Goal: Communication & Community: Share content

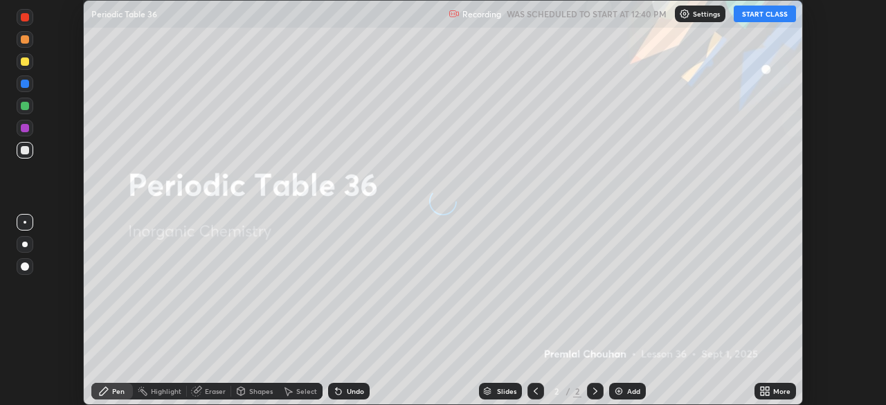
scroll to position [405, 886]
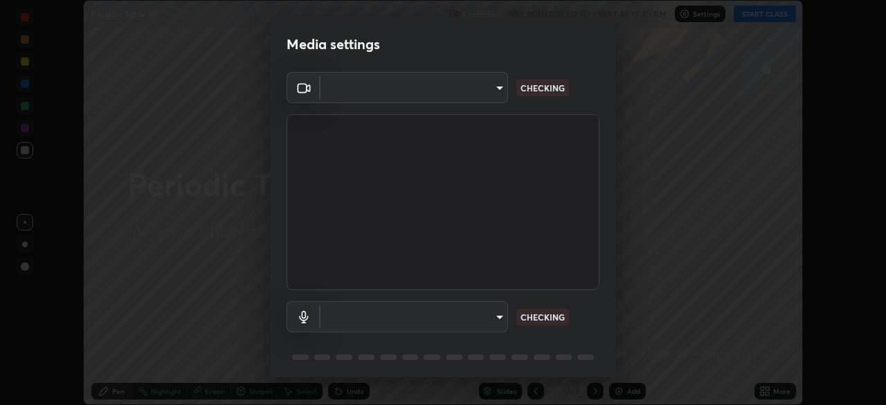
type input "c35a285883de36ed13854a1fbed0525b0d3f8b863e97d5e3b573df760e09333d"
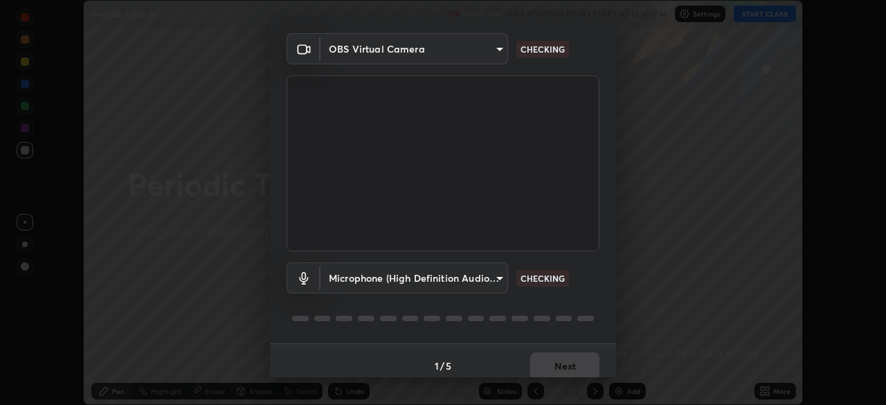
scroll to position [49, 0]
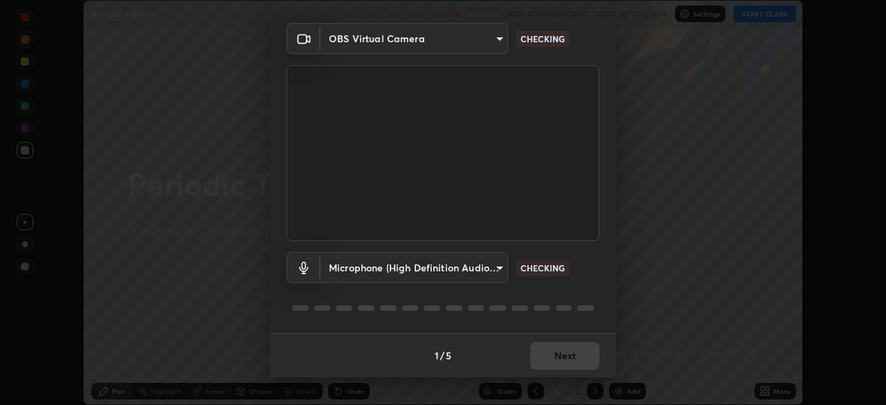
click at [431, 269] on body "Erase all Periodic Table 36 Recording WAS SCHEDULED TO START AT 12:40 PM Settin…" at bounding box center [443, 202] width 886 height 405
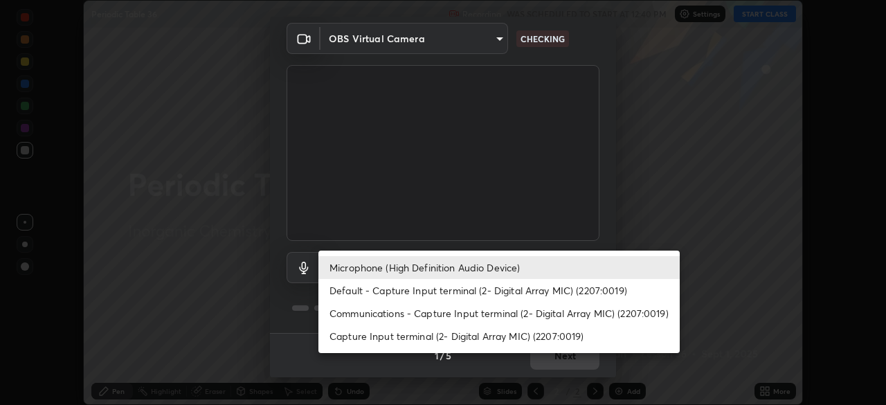
click at [406, 313] on li "Communications - Capture Input terminal (2- Digital Array MIC) (2207:0019)" at bounding box center [499, 313] width 361 height 23
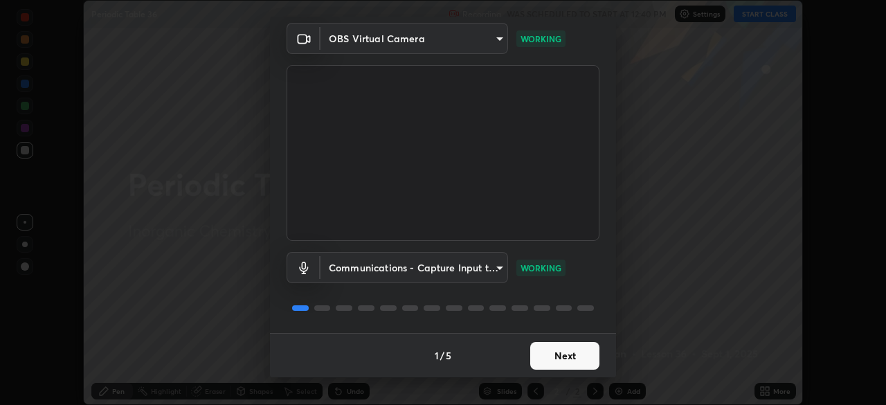
click at [472, 267] on body "Erase all Periodic Table 36 Recording WAS SCHEDULED TO START AT 12:40 PM Settin…" at bounding box center [443, 202] width 886 height 405
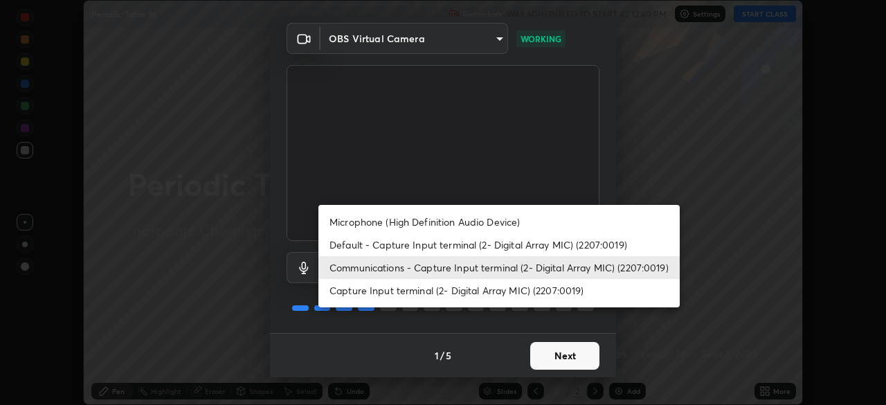
click at [418, 220] on li "Microphone (High Definition Audio Device)" at bounding box center [499, 222] width 361 height 23
type input "3d334ac0a462d559afaba984711ee6781e2bfd9c7b4003d7f15efc1d03da94cf"
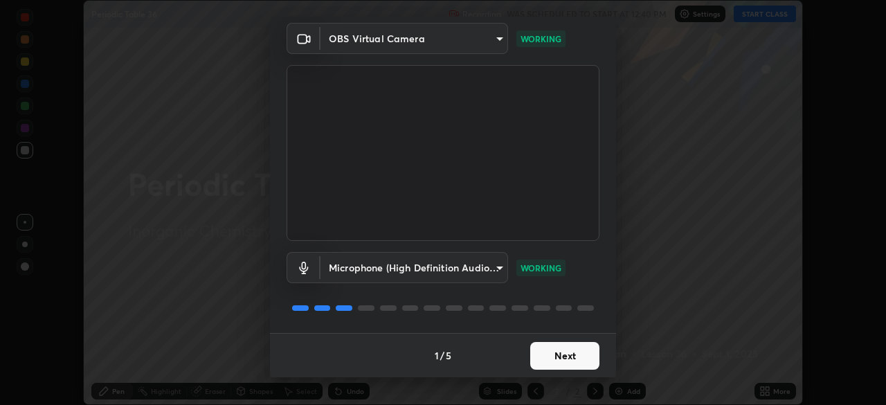
click at [557, 355] on button "Next" at bounding box center [564, 356] width 69 height 28
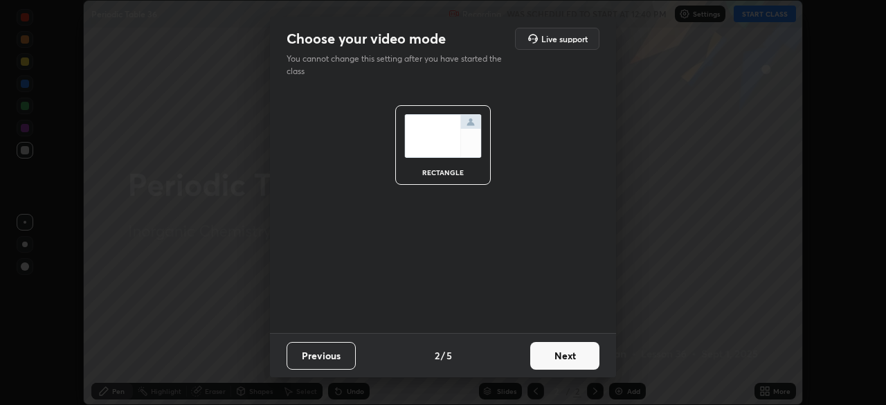
scroll to position [0, 0]
click at [569, 355] on button "Next" at bounding box center [564, 356] width 69 height 28
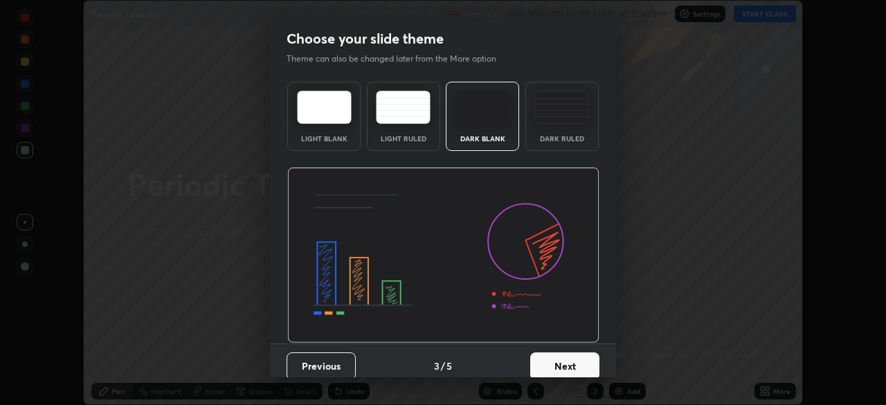
click at [584, 364] on button "Next" at bounding box center [564, 366] width 69 height 28
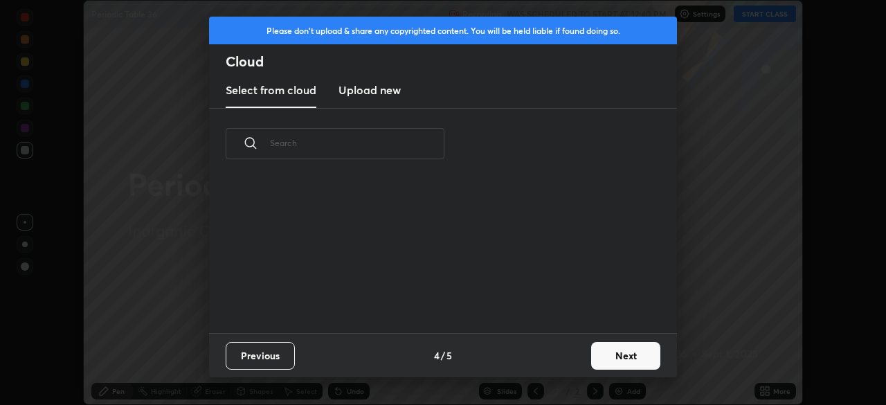
scroll to position [5, 8]
click at [616, 355] on button "Next" at bounding box center [625, 356] width 69 height 28
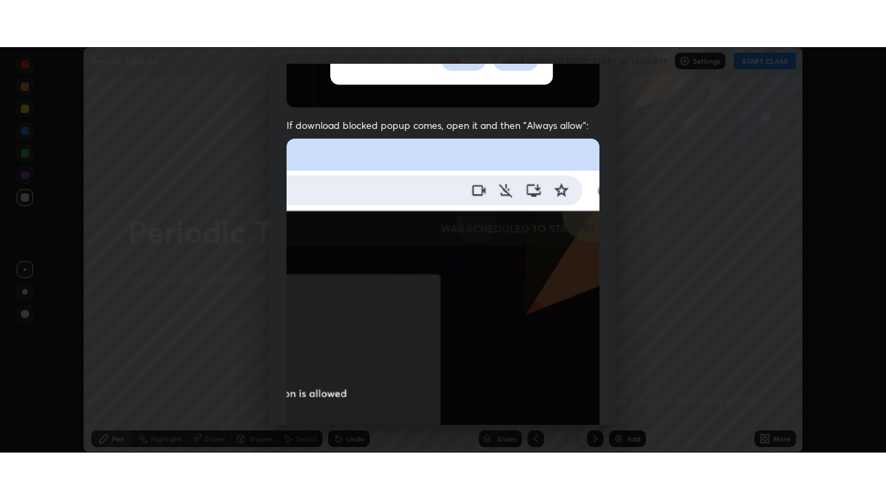
scroll to position [332, 0]
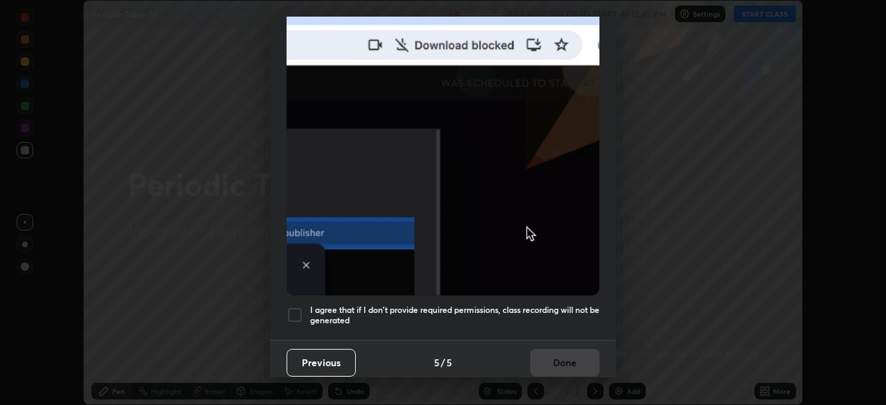
click at [293, 307] on div at bounding box center [295, 315] width 17 height 17
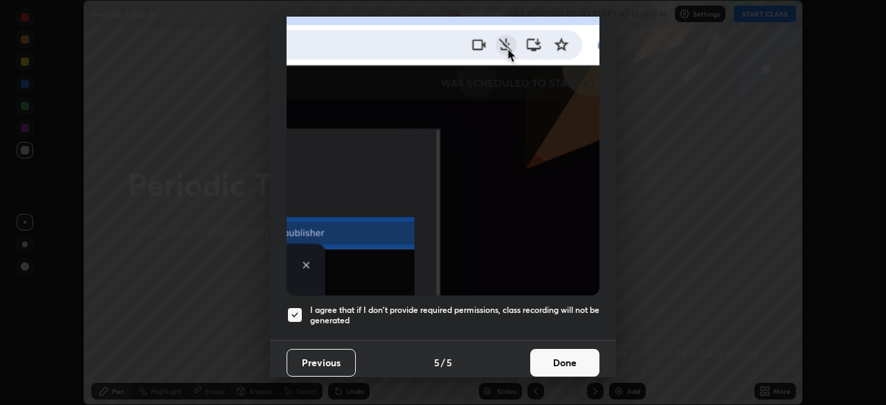
click at [548, 349] on button "Done" at bounding box center [564, 363] width 69 height 28
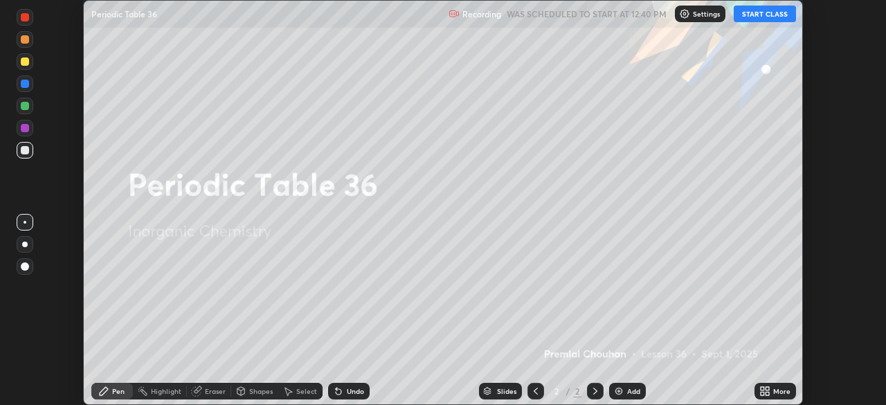
click at [749, 15] on button "START CLASS" at bounding box center [765, 14] width 62 height 17
click at [762, 389] on icon at bounding box center [762, 388] width 3 height 3
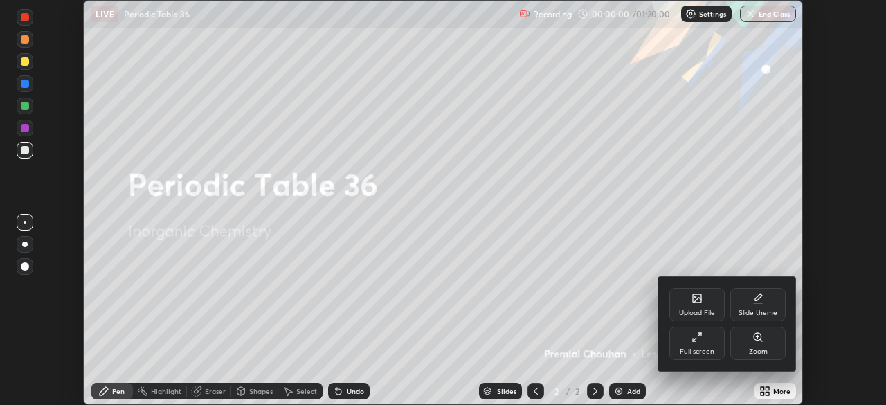
click at [706, 344] on div "Full screen" at bounding box center [697, 343] width 55 height 33
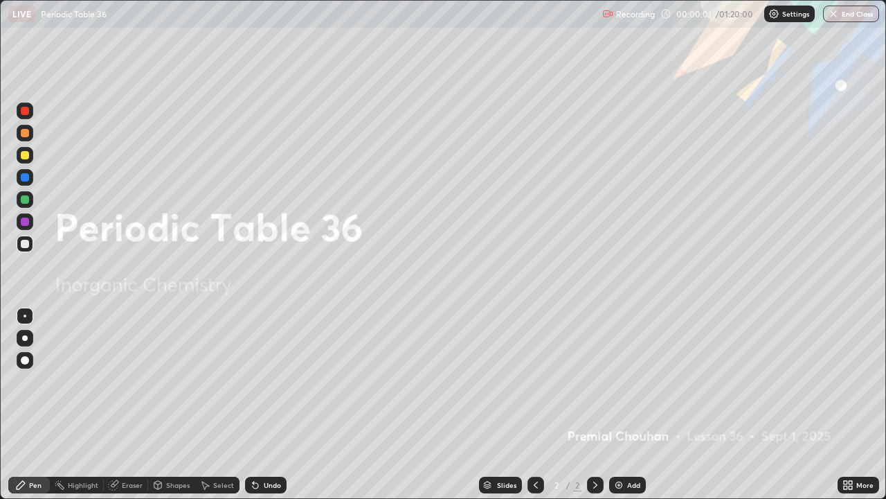
scroll to position [499, 886]
click at [617, 404] on img at bounding box center [619, 484] width 11 height 11
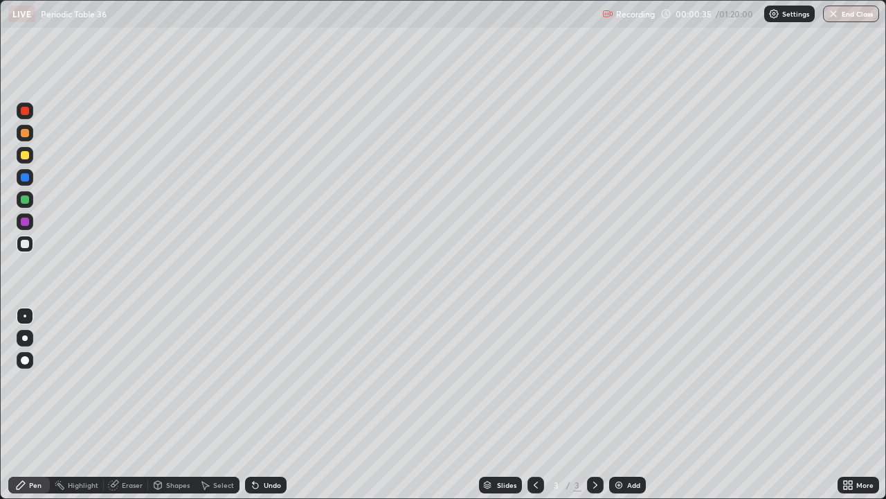
click at [23, 157] on div at bounding box center [25, 155] width 8 height 8
click at [131, 404] on div "Eraser" at bounding box center [132, 484] width 21 height 7
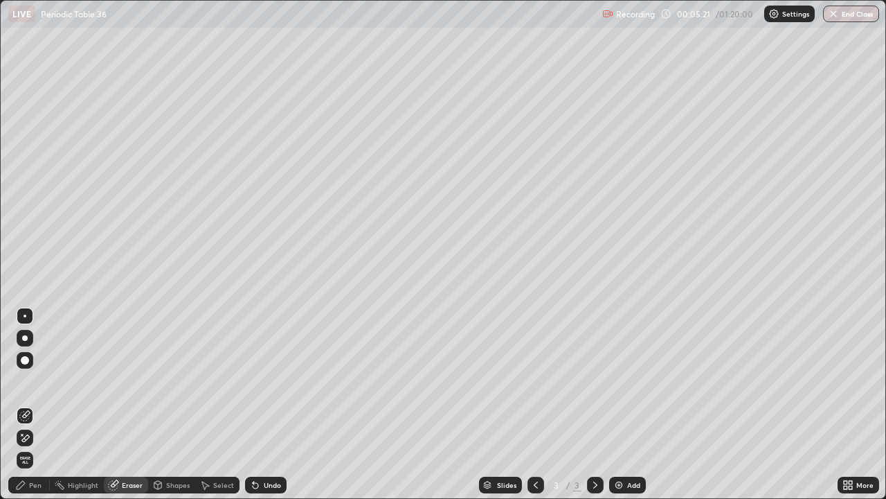
click at [34, 404] on div "Pen" at bounding box center [35, 484] width 12 height 7
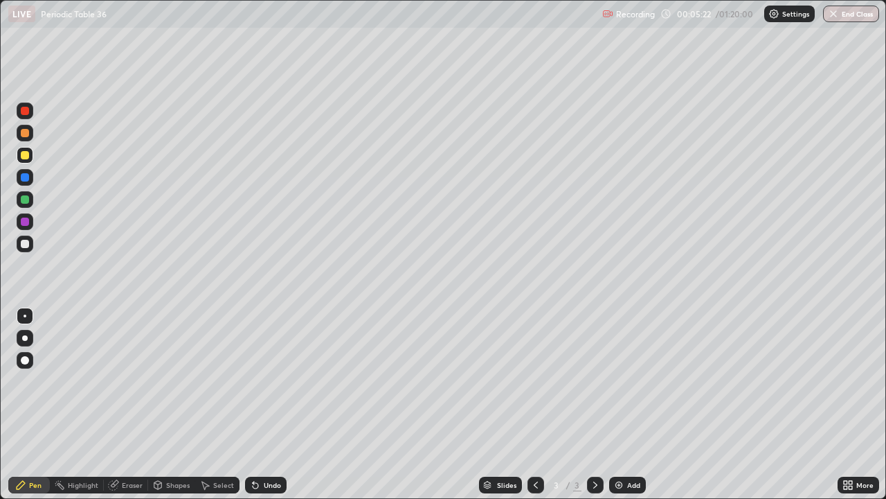
click at [29, 404] on div "Pen" at bounding box center [29, 484] width 42 height 17
click at [132, 404] on div "Eraser" at bounding box center [132, 484] width 21 height 7
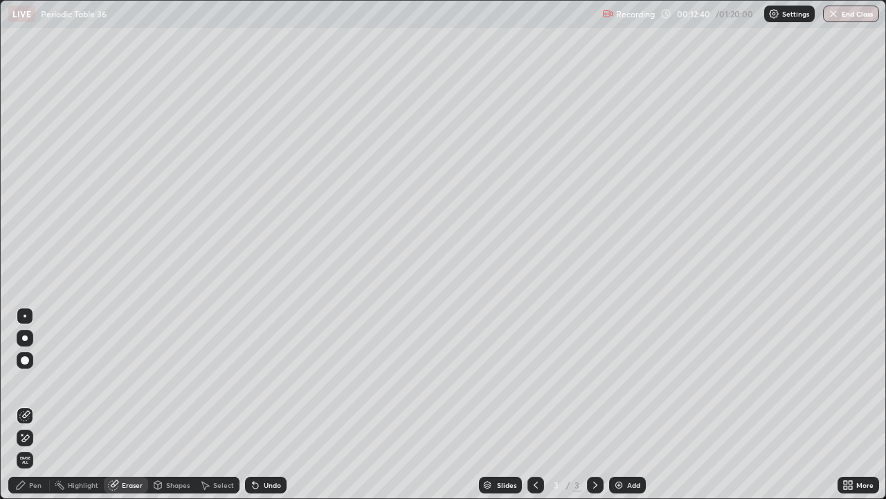
click at [33, 404] on div "Pen" at bounding box center [35, 484] width 12 height 7
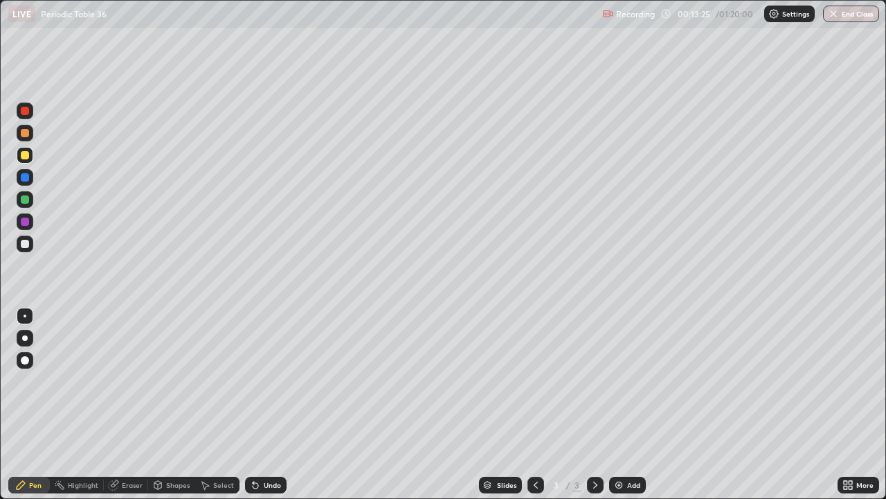
click at [24, 134] on div at bounding box center [25, 133] width 8 height 8
click at [27, 133] on div at bounding box center [25, 133] width 8 height 8
click at [616, 404] on img at bounding box center [619, 484] width 11 height 11
click at [28, 156] on div at bounding box center [25, 155] width 8 height 8
click at [23, 130] on div at bounding box center [25, 133] width 8 height 8
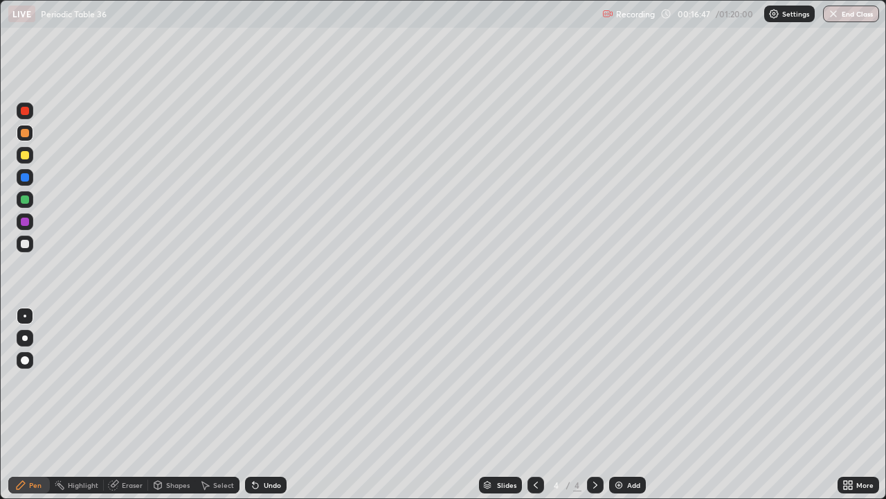
click at [22, 154] on div at bounding box center [25, 155] width 8 height 8
click at [26, 152] on div at bounding box center [25, 155] width 8 height 8
click at [24, 199] on div at bounding box center [25, 199] width 8 height 8
click at [26, 206] on div at bounding box center [25, 199] width 17 height 17
click at [22, 155] on div at bounding box center [25, 155] width 8 height 8
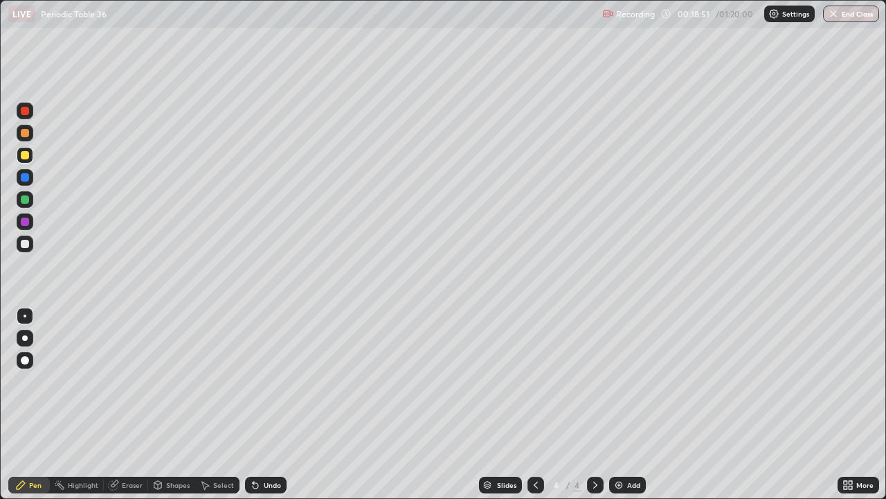
click at [21, 245] on div at bounding box center [25, 244] width 8 height 8
click at [23, 244] on div at bounding box center [25, 244] width 8 height 8
click at [26, 133] on div at bounding box center [25, 133] width 8 height 8
click at [24, 132] on div at bounding box center [25, 133] width 8 height 8
click at [25, 156] on div at bounding box center [25, 155] width 8 height 8
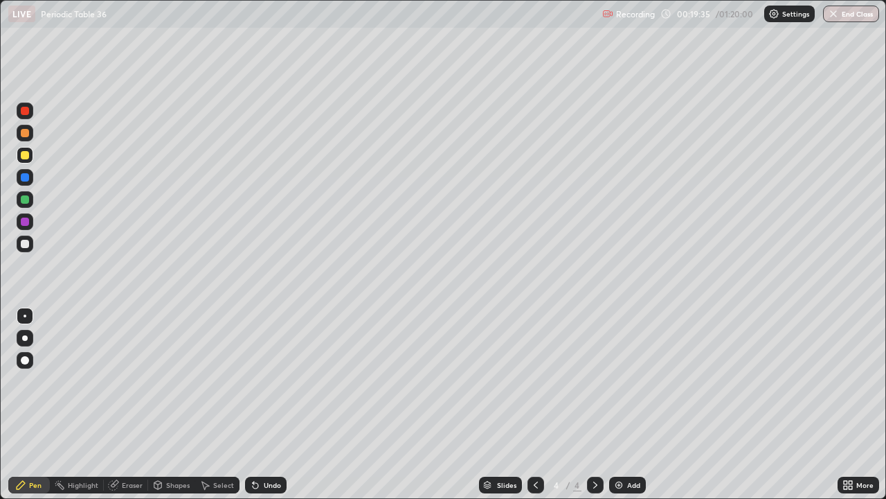
click at [26, 154] on div at bounding box center [25, 155] width 8 height 8
click at [27, 243] on div at bounding box center [25, 244] width 8 height 8
click at [24, 240] on div at bounding box center [25, 244] width 8 height 8
click at [24, 200] on div at bounding box center [25, 199] width 8 height 8
click at [24, 202] on div at bounding box center [25, 199] width 8 height 8
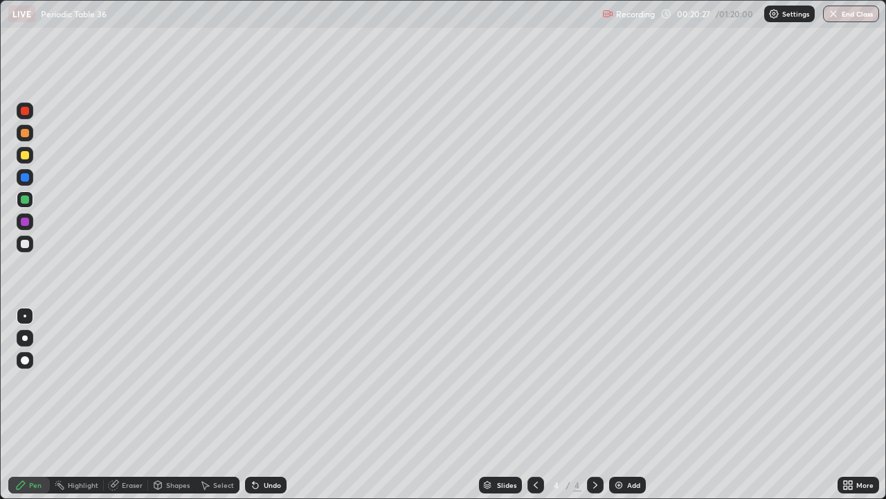
click at [28, 154] on div at bounding box center [25, 155] width 8 height 8
click at [23, 157] on div at bounding box center [25, 155] width 8 height 8
click at [23, 149] on div at bounding box center [25, 155] width 17 height 17
click at [23, 134] on div at bounding box center [25, 133] width 8 height 8
click at [23, 203] on div at bounding box center [25, 199] width 8 height 8
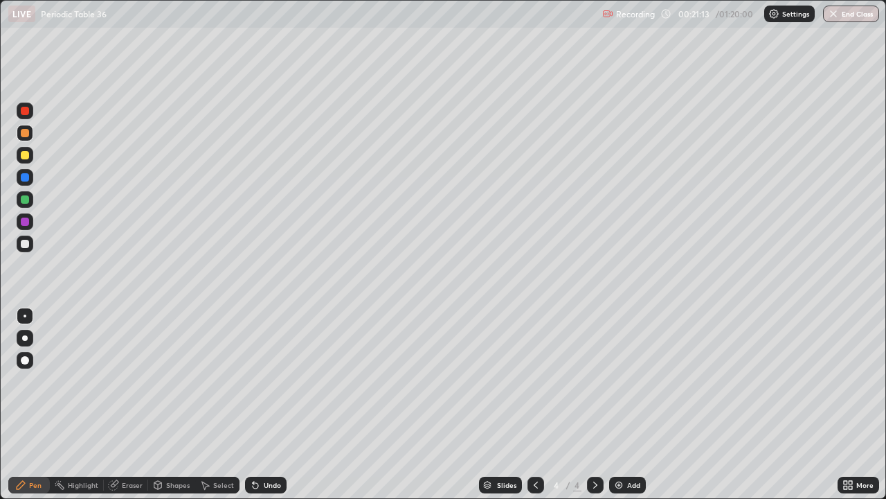
click at [24, 200] on div at bounding box center [25, 199] width 8 height 8
click at [24, 243] on div at bounding box center [25, 244] width 8 height 8
click at [28, 243] on div at bounding box center [25, 244] width 8 height 8
click at [27, 200] on div at bounding box center [25, 199] width 8 height 8
click at [33, 194] on div at bounding box center [25, 199] width 17 height 22
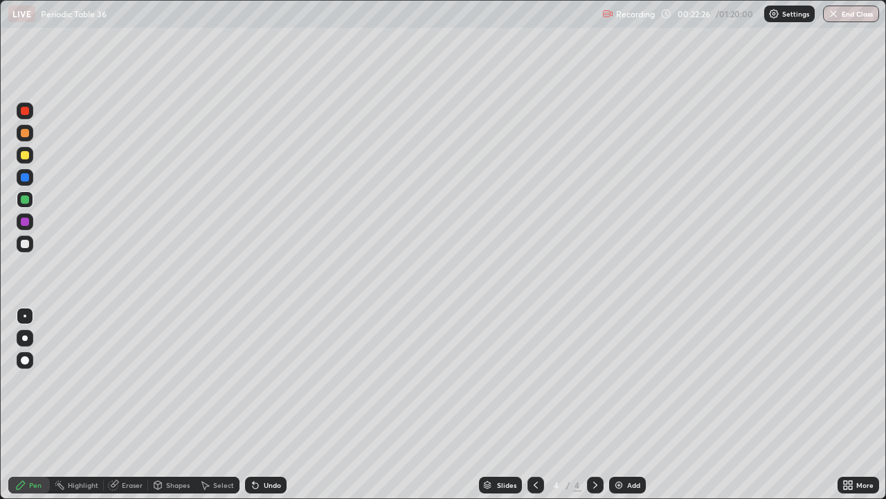
click at [26, 157] on div at bounding box center [25, 155] width 8 height 8
click at [24, 151] on div at bounding box center [25, 155] width 8 height 8
click at [28, 133] on div at bounding box center [25, 133] width 8 height 8
click at [30, 152] on div at bounding box center [25, 155] width 17 height 17
click at [29, 139] on div at bounding box center [25, 133] width 17 height 17
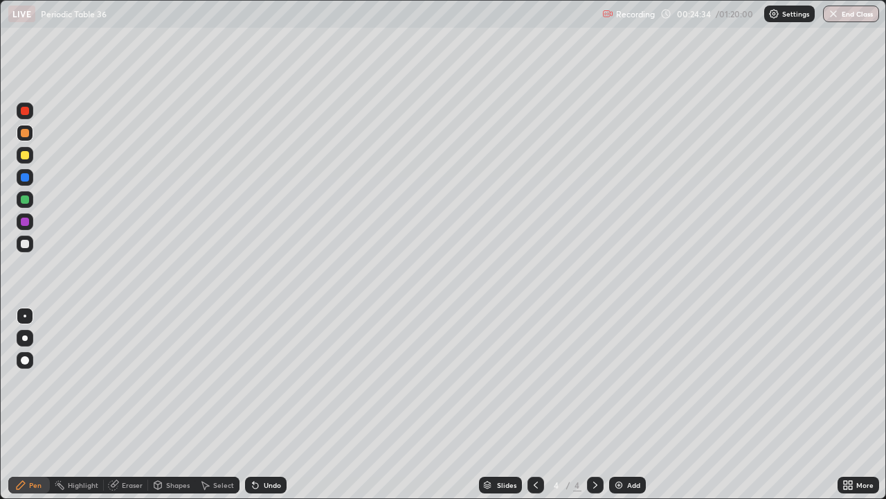
click at [25, 197] on div at bounding box center [25, 199] width 8 height 8
click at [24, 197] on div at bounding box center [25, 199] width 8 height 8
click at [21, 134] on div at bounding box center [25, 133] width 8 height 8
click at [22, 132] on div at bounding box center [25, 133] width 8 height 8
click at [19, 200] on div at bounding box center [25, 199] width 17 height 17
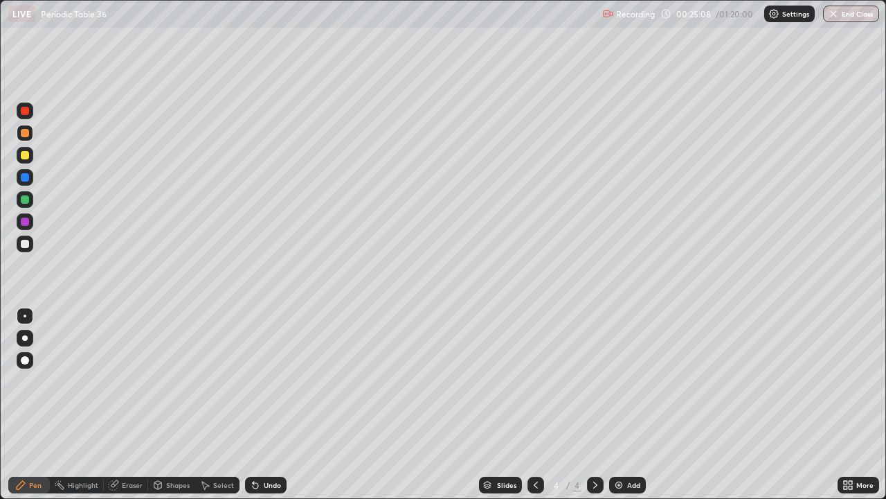
click at [19, 197] on div at bounding box center [25, 199] width 17 height 17
click at [30, 240] on div at bounding box center [25, 243] width 17 height 17
click at [24, 134] on div at bounding box center [25, 133] width 8 height 8
click at [21, 136] on div at bounding box center [25, 133] width 17 height 17
click at [128, 404] on div "Eraser" at bounding box center [132, 484] width 21 height 7
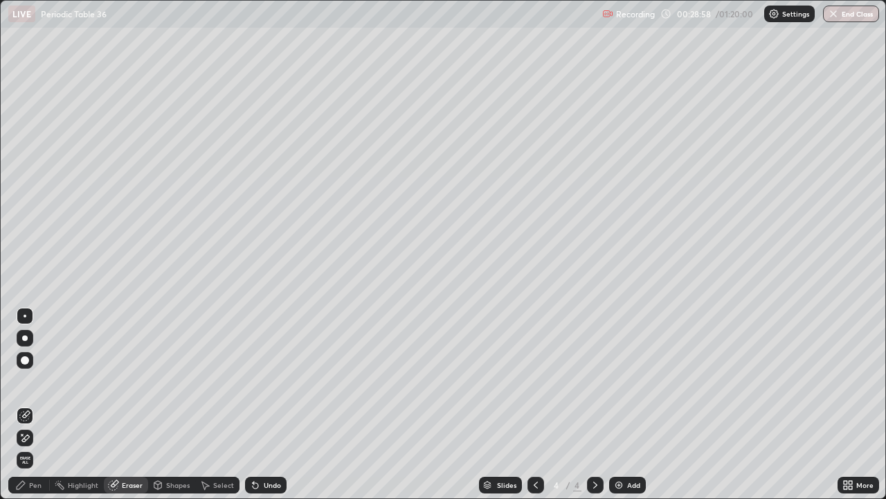
click at [33, 404] on div "Pen" at bounding box center [35, 484] width 12 height 7
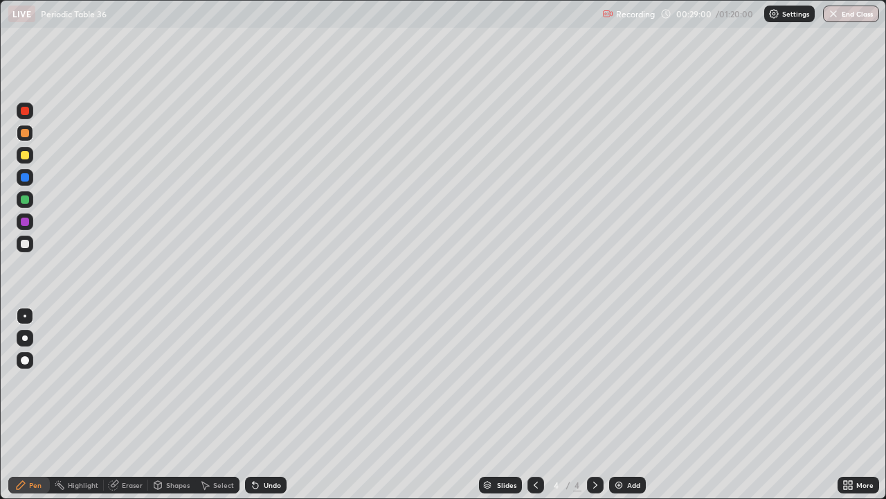
click at [21, 241] on div at bounding box center [25, 244] width 8 height 8
click at [28, 240] on div at bounding box center [25, 244] width 8 height 8
click at [21, 156] on div at bounding box center [25, 155] width 8 height 8
click at [611, 404] on div "Add" at bounding box center [627, 484] width 37 height 17
click at [132, 404] on div "Eraser" at bounding box center [132, 484] width 21 height 7
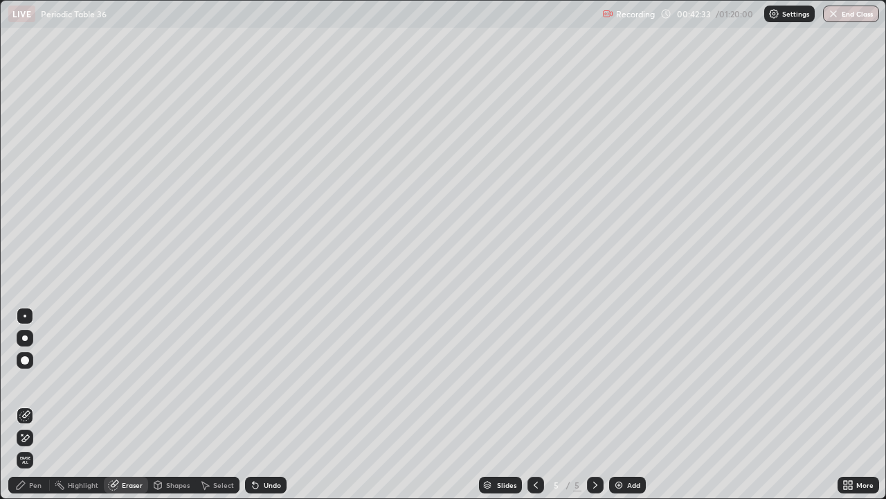
click at [35, 404] on div "Pen" at bounding box center [35, 484] width 12 height 7
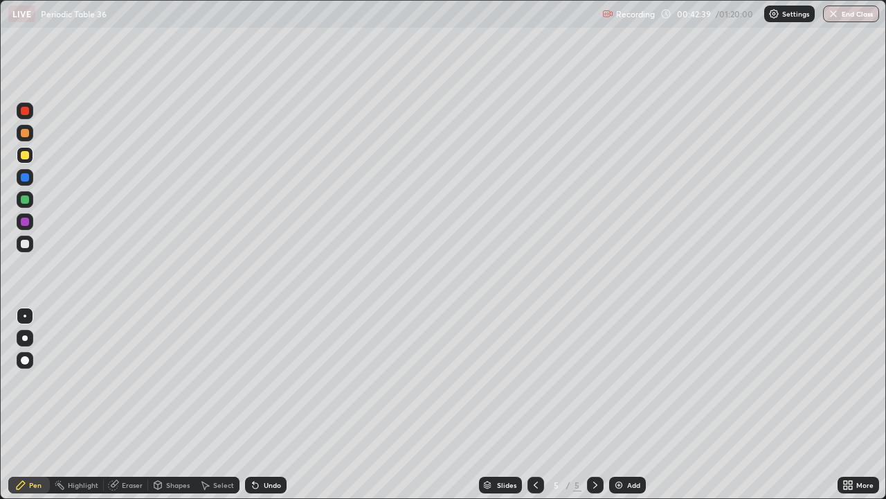
click at [22, 134] on div at bounding box center [25, 133] width 8 height 8
click at [27, 132] on div at bounding box center [25, 133] width 8 height 8
click at [21, 135] on div at bounding box center [25, 133] width 8 height 8
click at [24, 133] on div at bounding box center [25, 133] width 8 height 8
click at [22, 159] on div at bounding box center [25, 155] width 8 height 8
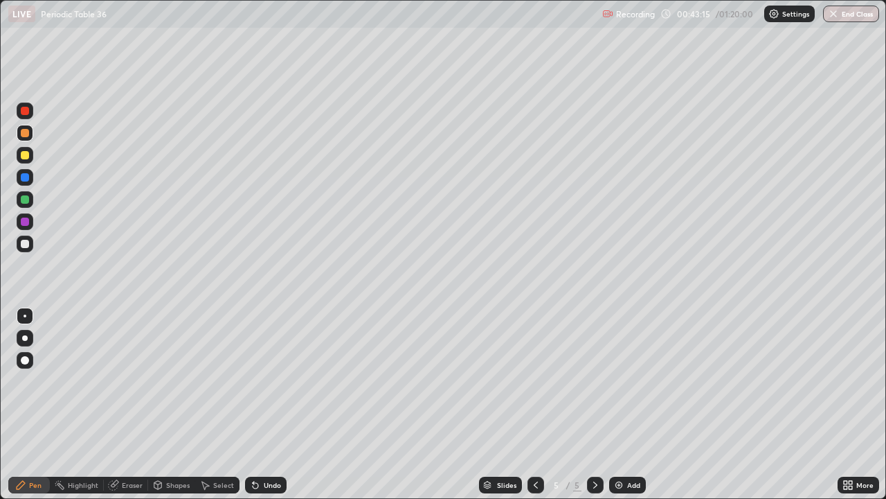
click at [21, 162] on div at bounding box center [25, 155] width 17 height 17
click at [26, 134] on div at bounding box center [25, 133] width 8 height 8
click at [25, 134] on div at bounding box center [25, 133] width 8 height 8
click at [136, 404] on div "Eraser" at bounding box center [132, 484] width 21 height 7
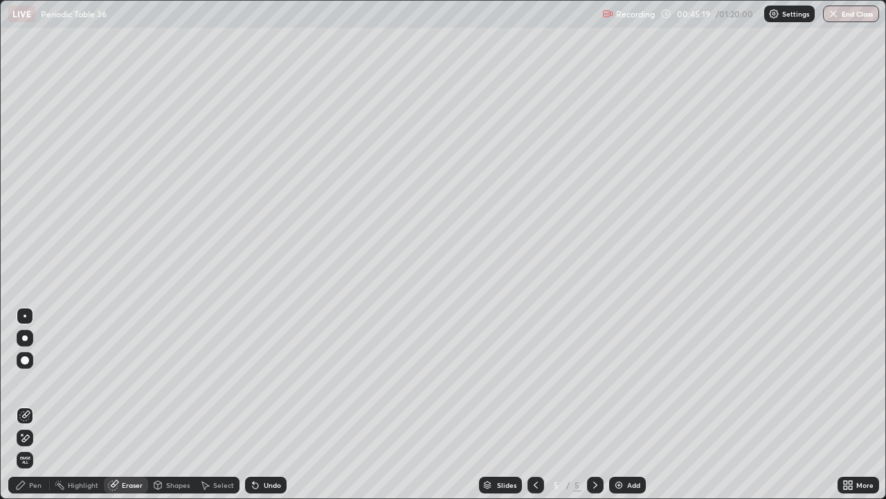
click at [38, 404] on div "Pen" at bounding box center [35, 484] width 12 height 7
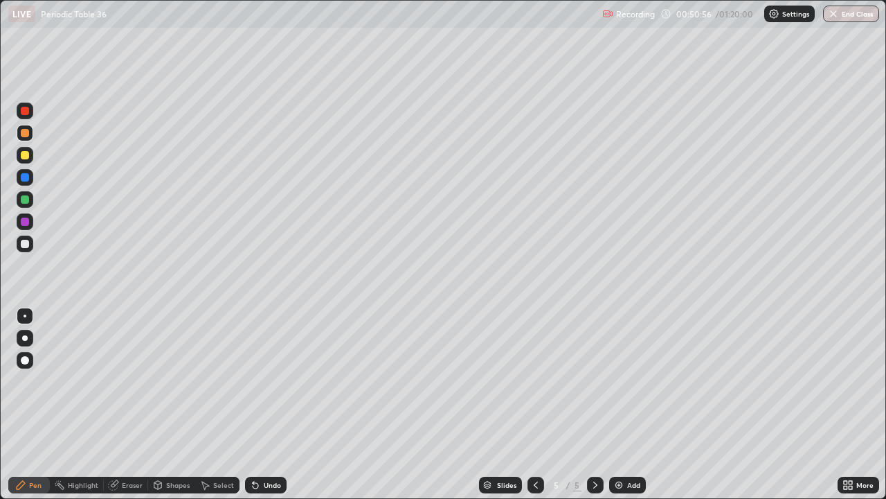
click at [616, 404] on img at bounding box center [619, 484] width 11 height 11
click at [23, 160] on div at bounding box center [25, 155] width 17 height 17
click at [24, 157] on div at bounding box center [25, 155] width 8 height 8
click at [21, 202] on div at bounding box center [25, 199] width 8 height 8
click at [25, 198] on div at bounding box center [25, 199] width 8 height 8
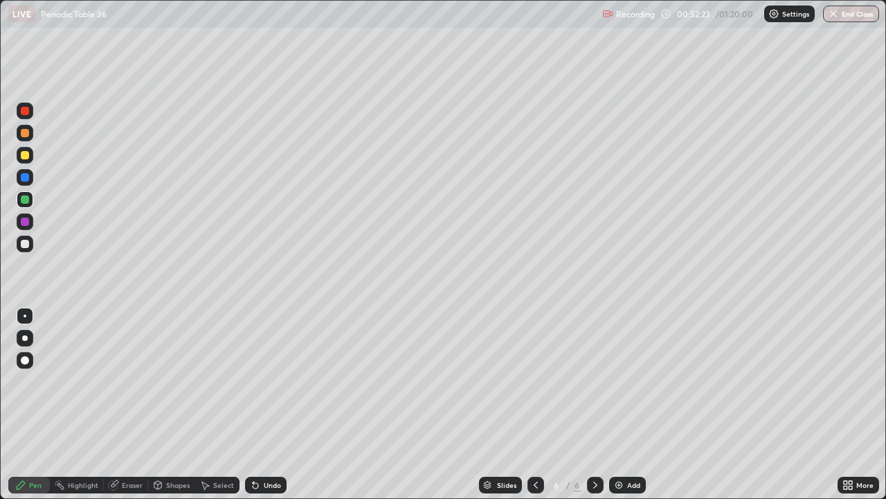
click at [21, 157] on div at bounding box center [25, 155] width 8 height 8
click at [618, 404] on img at bounding box center [619, 484] width 11 height 11
click at [27, 138] on div at bounding box center [25, 133] width 17 height 17
click at [25, 134] on div at bounding box center [25, 133] width 8 height 8
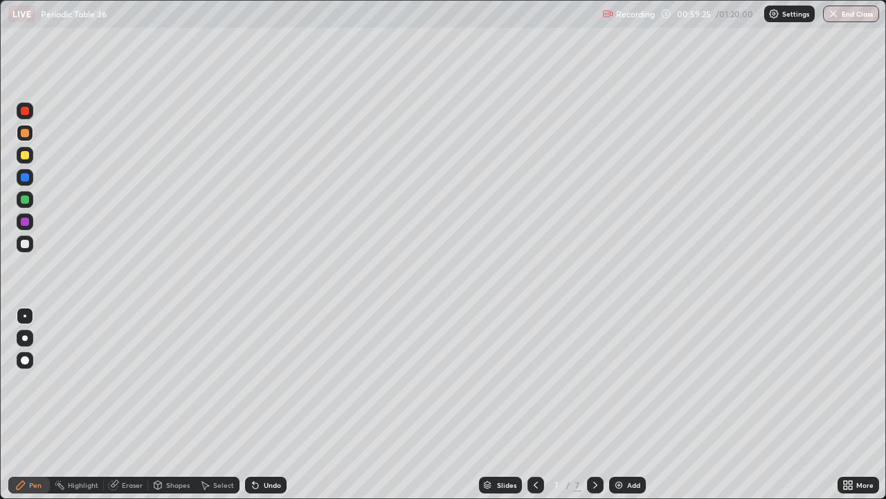
click at [25, 159] on div at bounding box center [25, 155] width 8 height 8
click at [26, 157] on div at bounding box center [25, 155] width 8 height 8
click at [531, 404] on icon at bounding box center [535, 484] width 11 height 11
click at [593, 404] on icon at bounding box center [595, 484] width 11 height 11
click at [23, 201] on div at bounding box center [25, 199] width 8 height 8
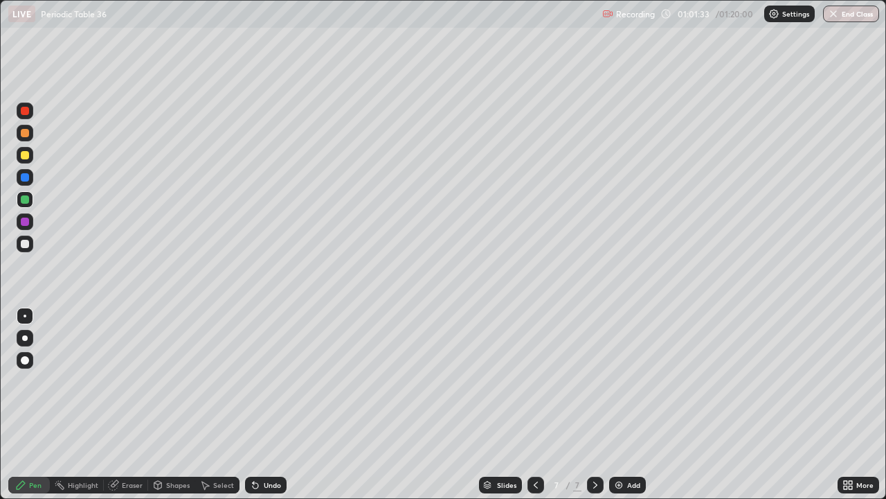
click at [26, 202] on div at bounding box center [25, 199] width 8 height 8
click at [611, 404] on div "Add" at bounding box center [627, 484] width 37 height 17
click at [24, 155] on div at bounding box center [25, 155] width 8 height 8
click at [25, 156] on div at bounding box center [25, 155] width 8 height 8
click at [21, 199] on div at bounding box center [25, 199] width 8 height 8
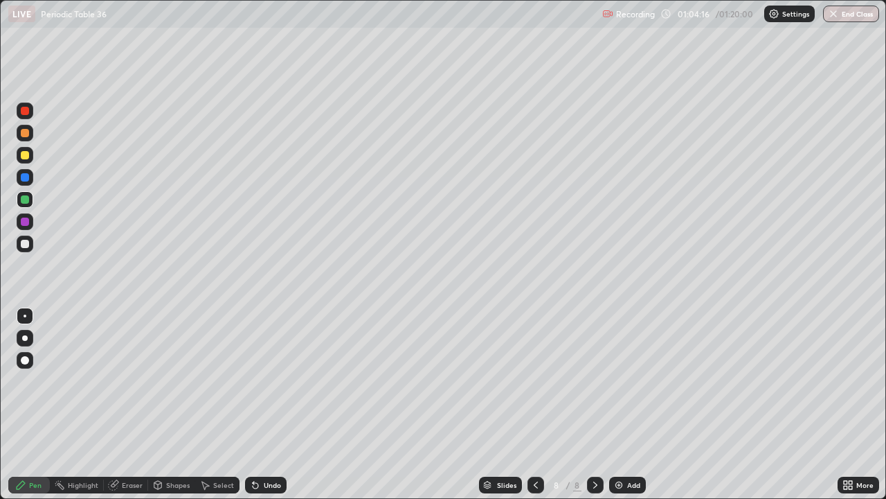
click at [23, 157] on div at bounding box center [25, 155] width 8 height 8
click at [24, 155] on div at bounding box center [25, 155] width 8 height 8
click at [24, 134] on div at bounding box center [25, 133] width 8 height 8
click at [19, 139] on div at bounding box center [25, 133] width 17 height 17
click at [533, 404] on icon at bounding box center [535, 484] width 11 height 11
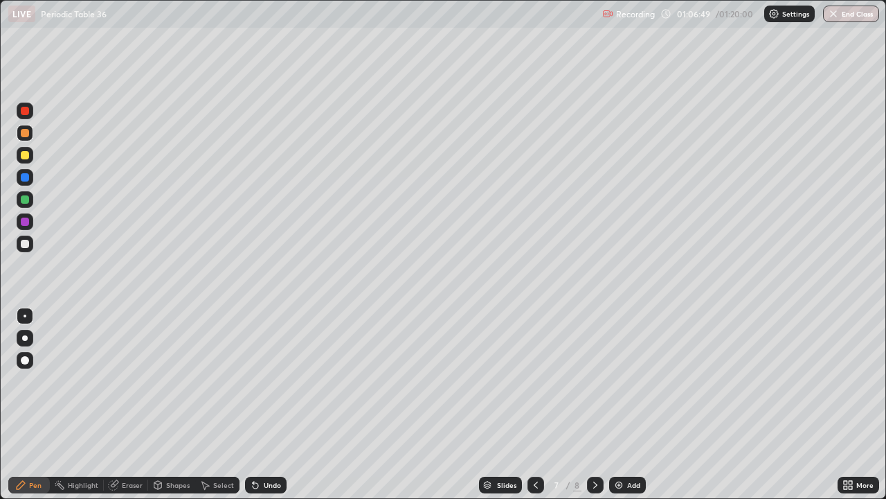
click at [536, 404] on icon at bounding box center [535, 484] width 11 height 11
click at [534, 404] on icon at bounding box center [535, 484] width 11 height 11
click at [596, 404] on icon at bounding box center [595, 484] width 11 height 11
click at [594, 404] on icon at bounding box center [595, 484] width 11 height 11
click at [593, 404] on icon at bounding box center [595, 484] width 11 height 11
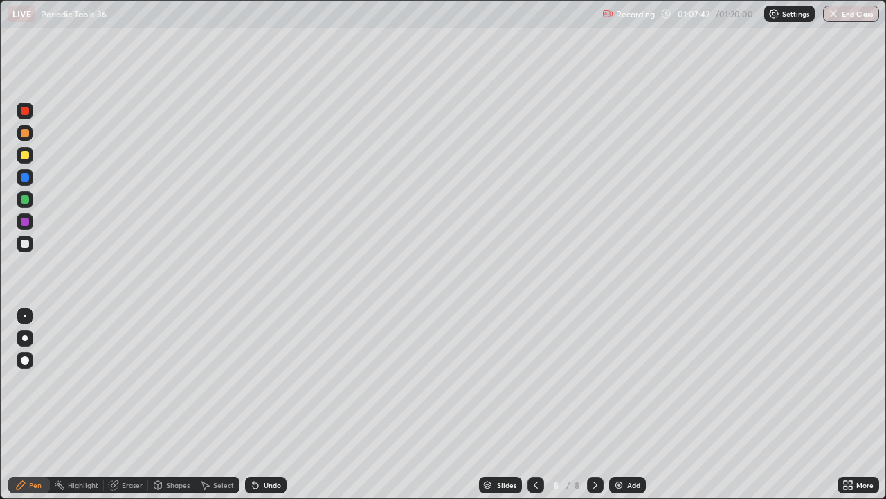
click at [615, 404] on img at bounding box center [619, 484] width 11 height 11
click at [542, 404] on div at bounding box center [536, 484] width 17 height 17
click at [839, 17] on button "End Class" at bounding box center [851, 14] width 56 height 17
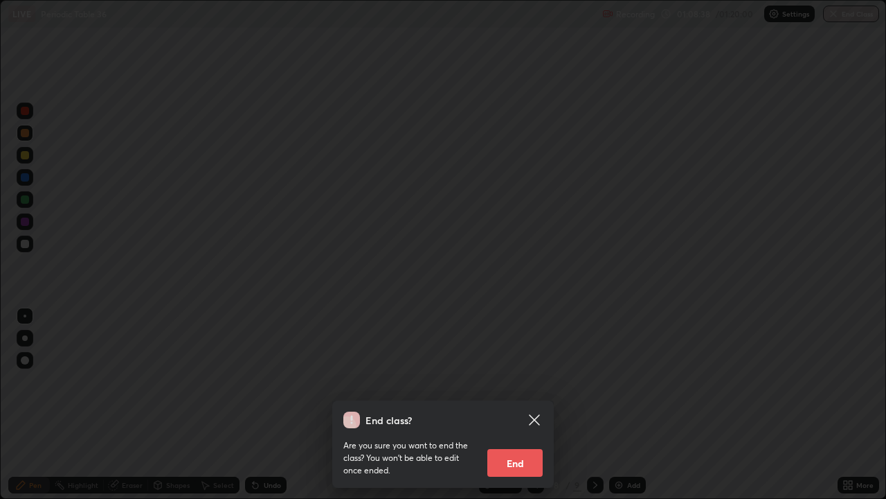
click at [519, 404] on button "End" at bounding box center [515, 463] width 55 height 28
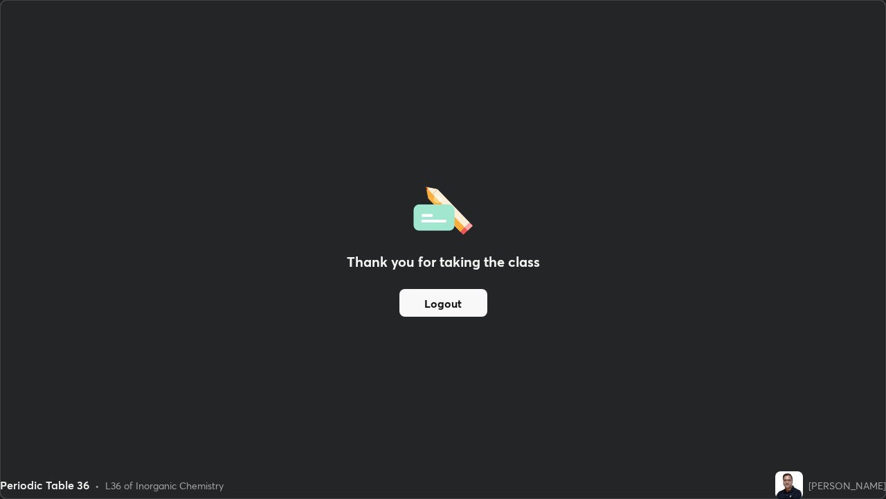
click at [458, 301] on button "Logout" at bounding box center [444, 303] width 88 height 28
click at [456, 303] on button "Logout" at bounding box center [444, 303] width 88 height 28
click at [451, 305] on button "Logout" at bounding box center [444, 303] width 88 height 28
